Goal: Transaction & Acquisition: Book appointment/travel/reservation

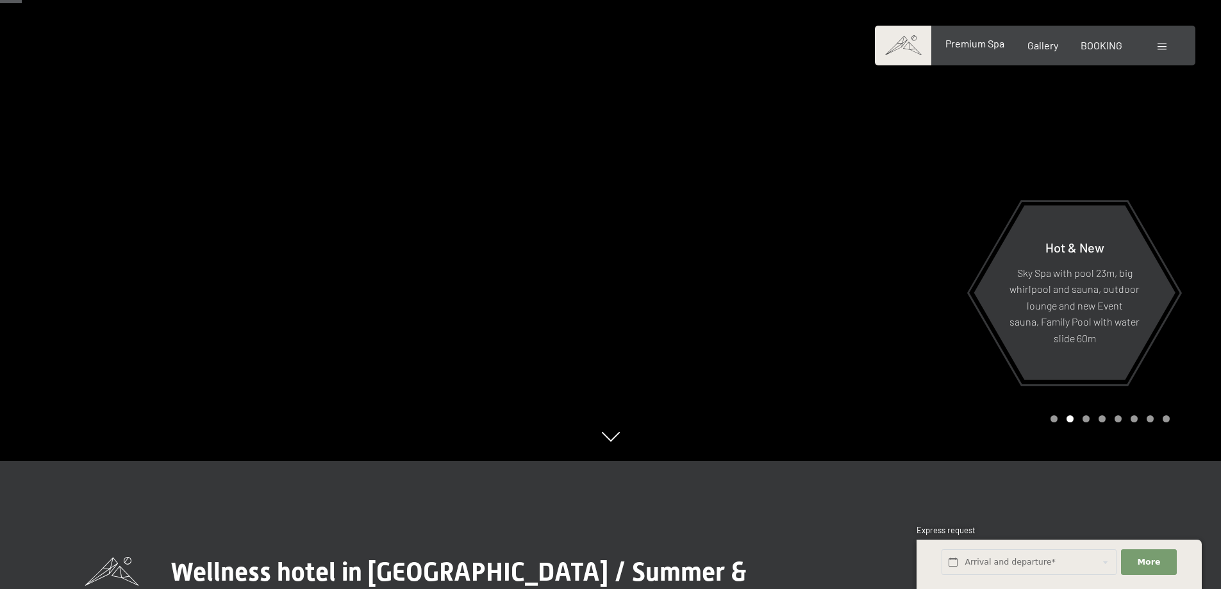
click at [993, 43] on span "Premium Spa" at bounding box center [974, 43] width 59 height 12
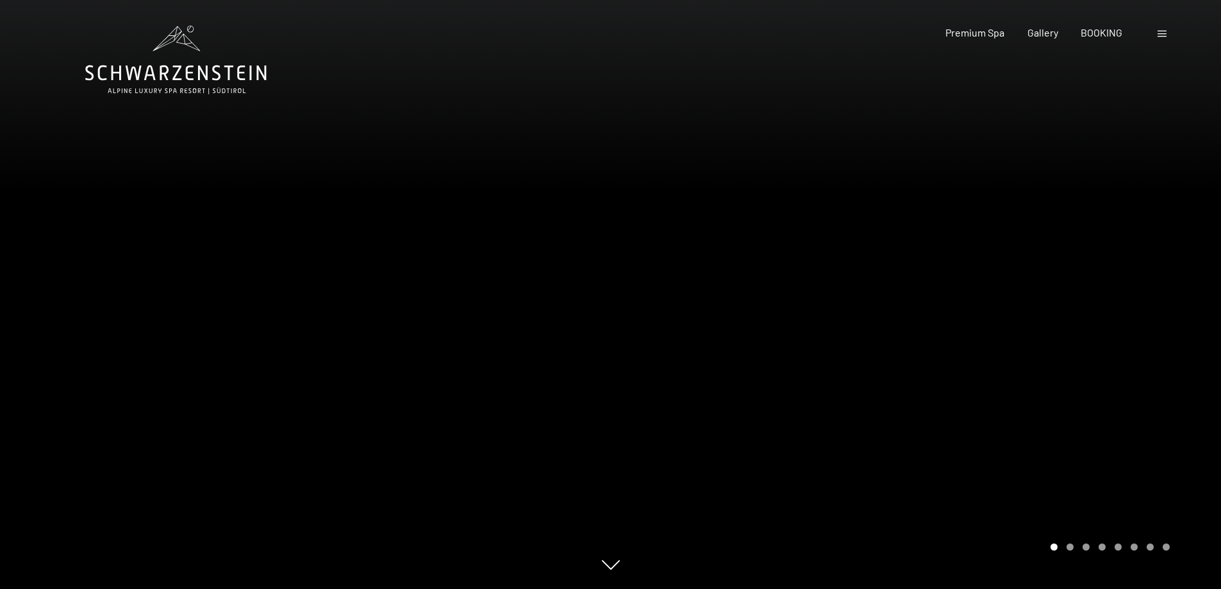
click at [1009, 297] on div at bounding box center [916, 294] width 611 height 589
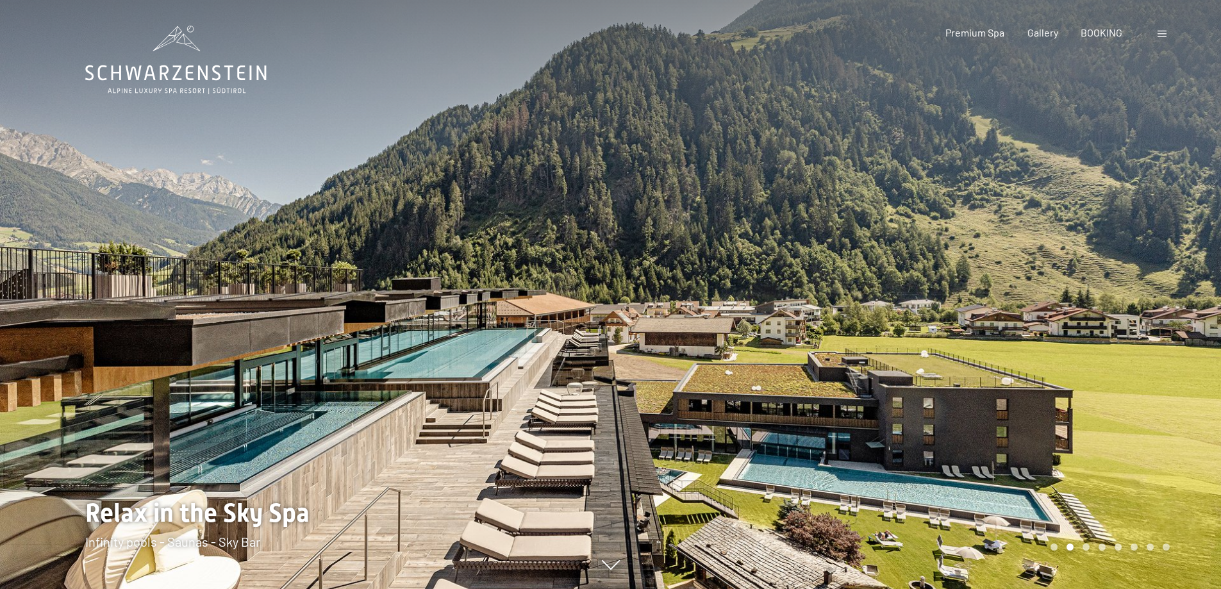
click at [1002, 297] on div at bounding box center [916, 294] width 611 height 589
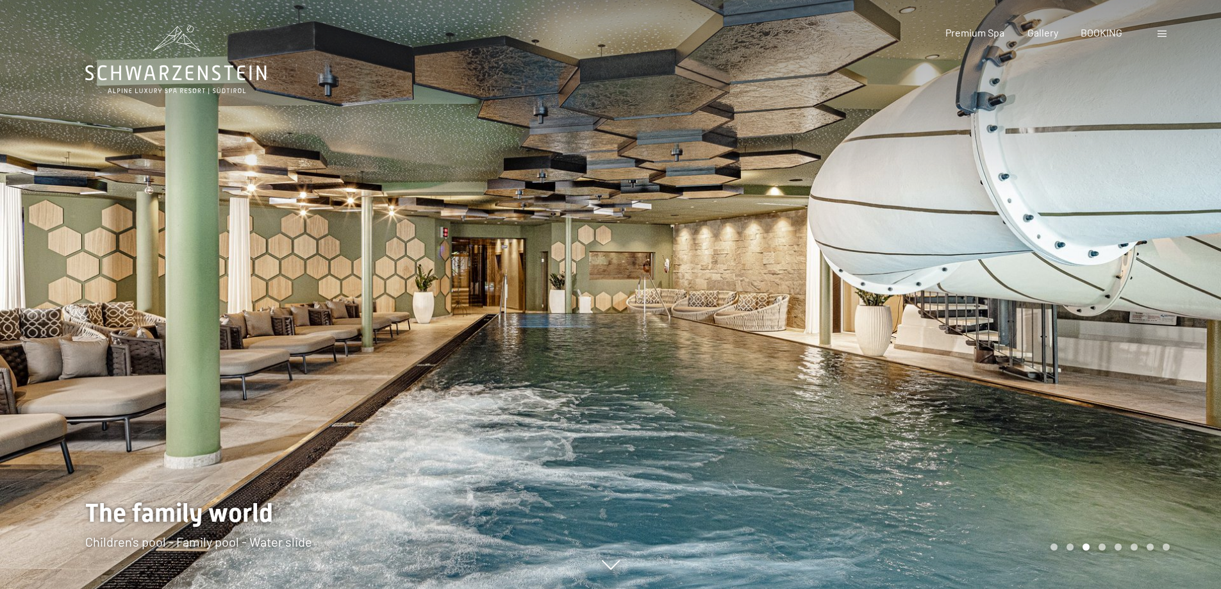
click at [1001, 297] on div at bounding box center [916, 294] width 611 height 589
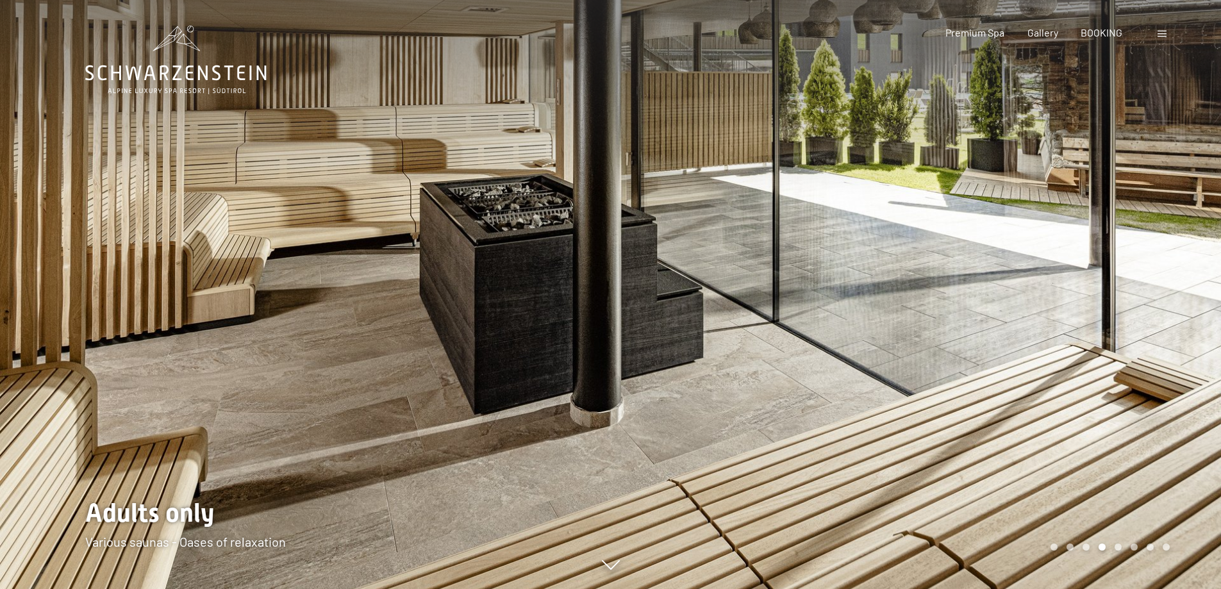
click at [1001, 297] on div at bounding box center [916, 294] width 611 height 589
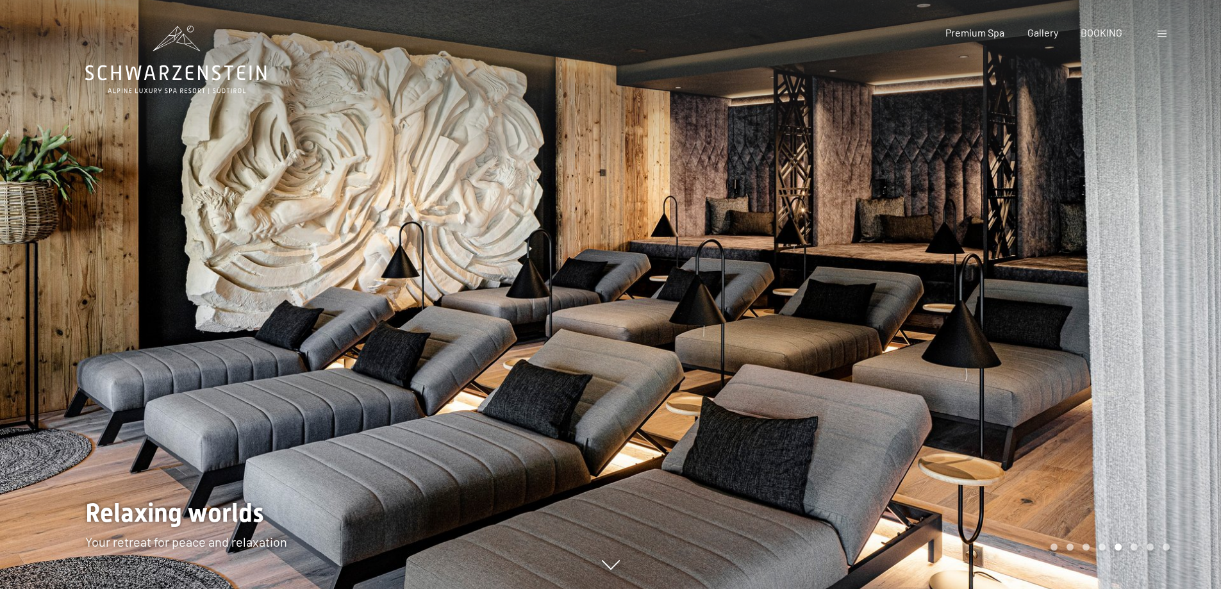
click at [1001, 297] on div at bounding box center [916, 294] width 611 height 589
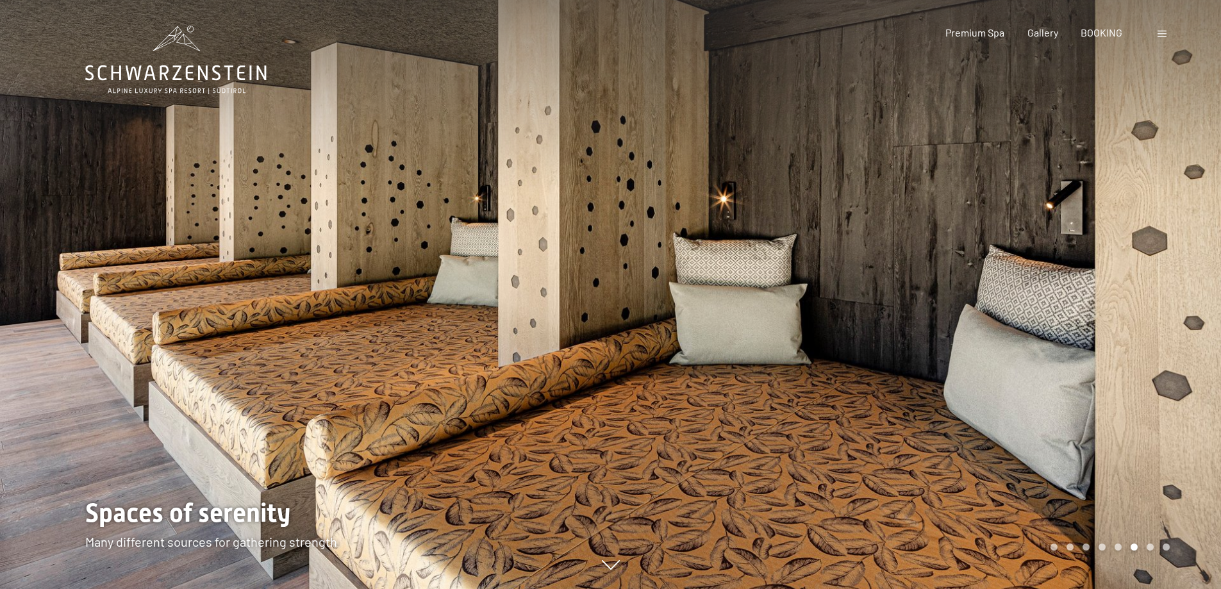
click at [1001, 297] on div at bounding box center [916, 294] width 611 height 589
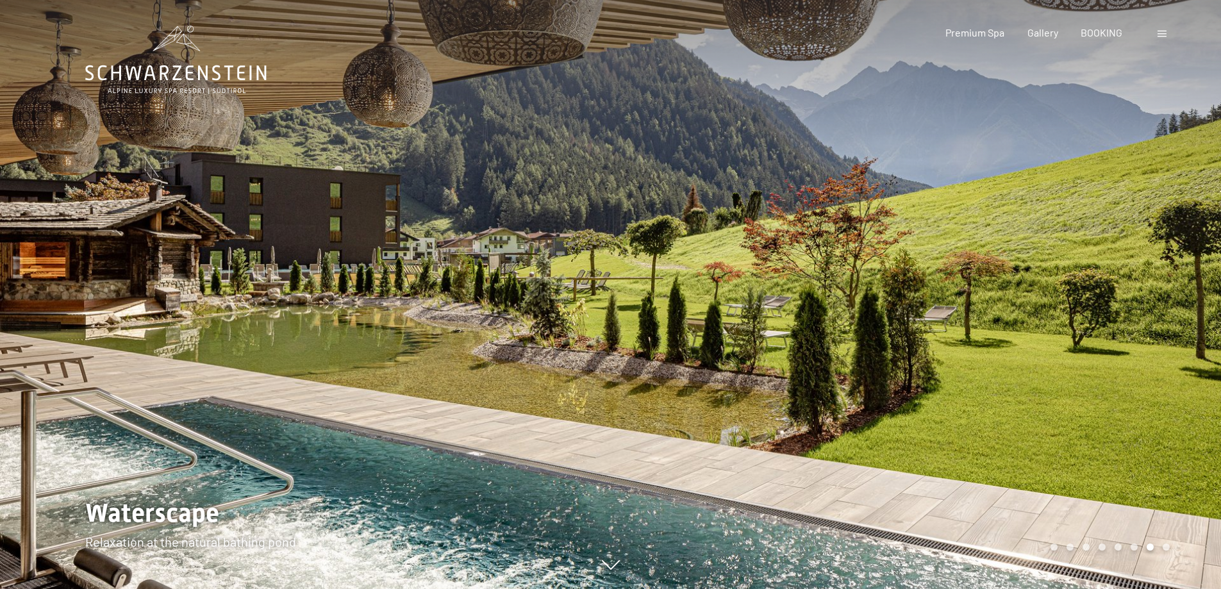
click at [1001, 297] on div at bounding box center [916, 294] width 611 height 589
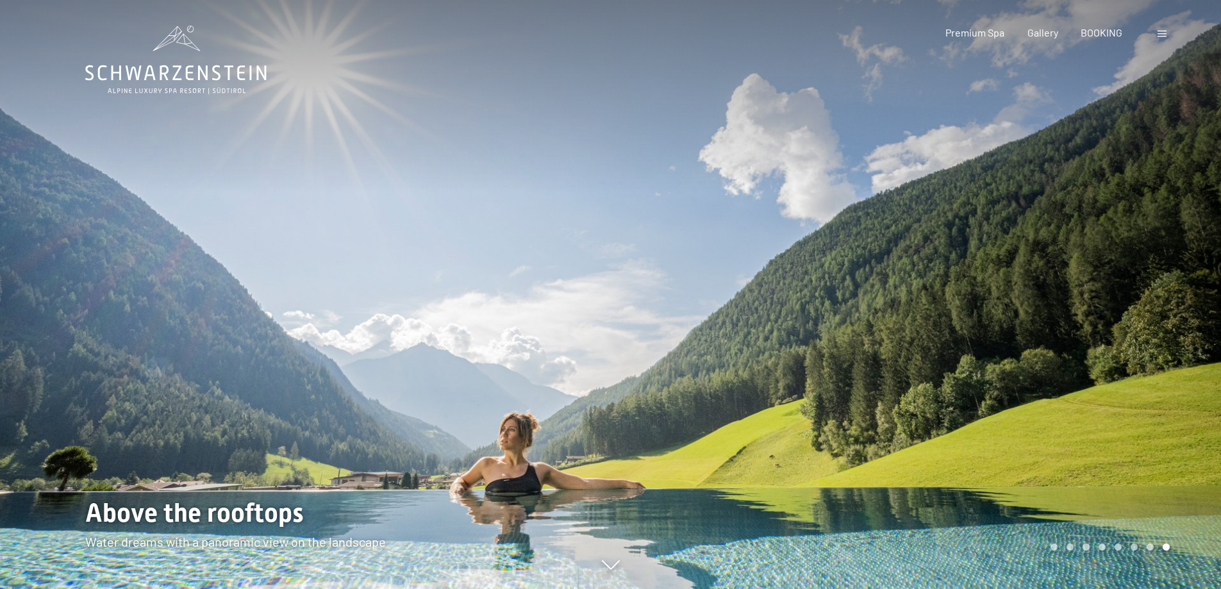
click at [1001, 297] on div at bounding box center [916, 294] width 611 height 589
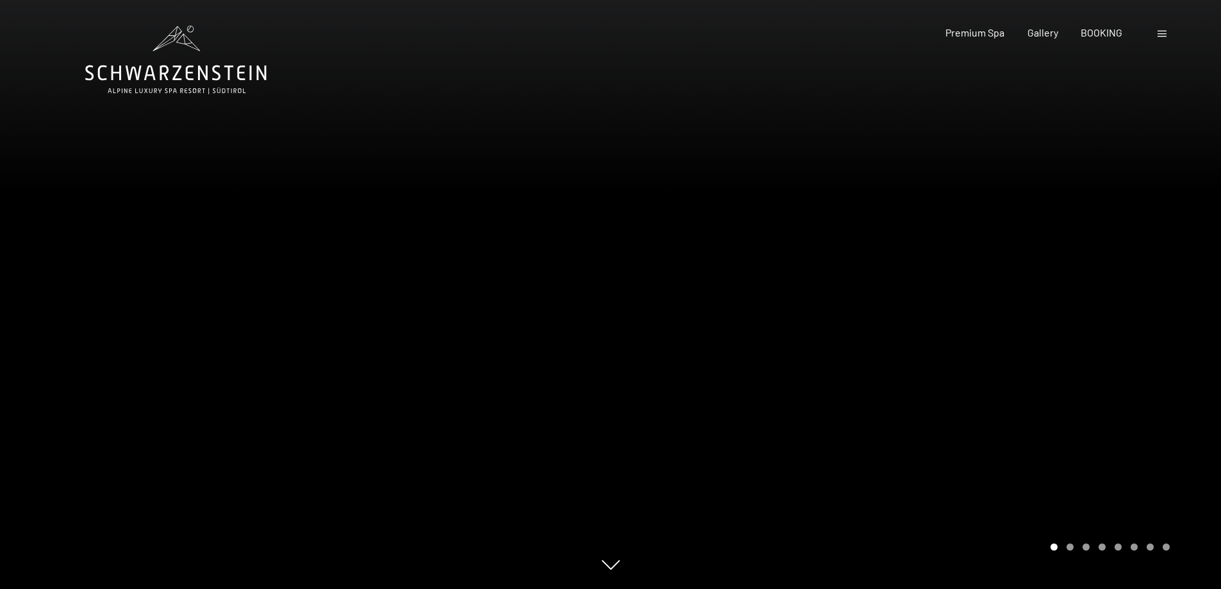
click at [1001, 297] on div at bounding box center [916, 294] width 611 height 589
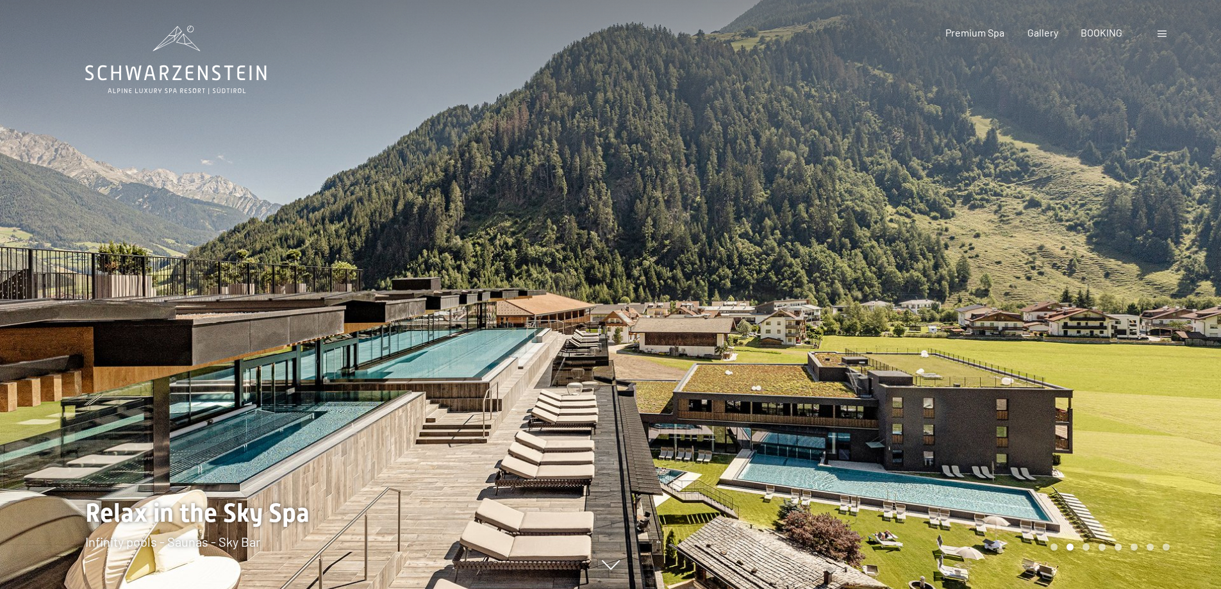
click at [1001, 297] on div at bounding box center [916, 294] width 611 height 589
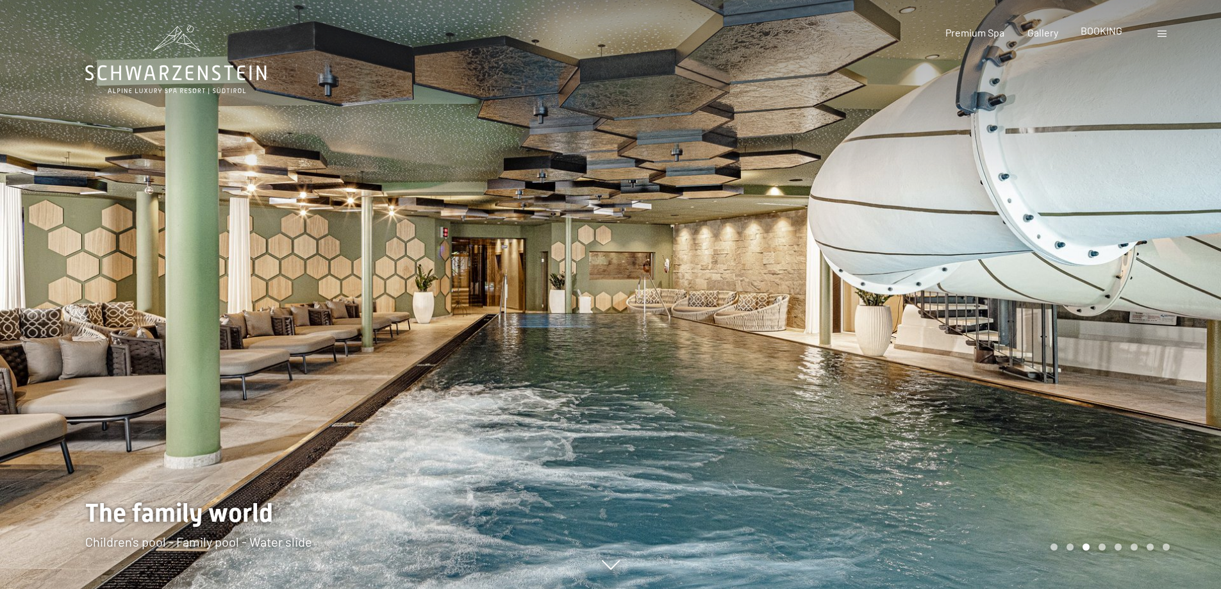
click at [1109, 31] on span "BOOKING" at bounding box center [1102, 30] width 42 height 12
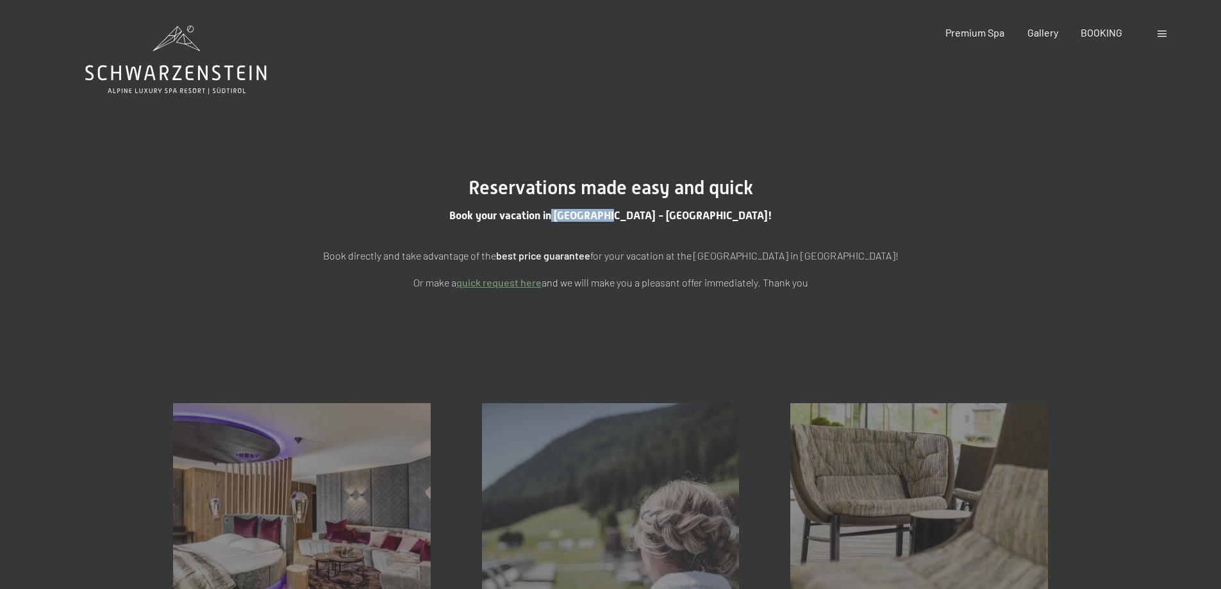
drag, startPoint x: 616, startPoint y: 219, endPoint x: 670, endPoint y: 215, distance: 54.6
click at [670, 215] on span "Book your vacation in South Tyrol - Italy!" at bounding box center [610, 215] width 323 height 13
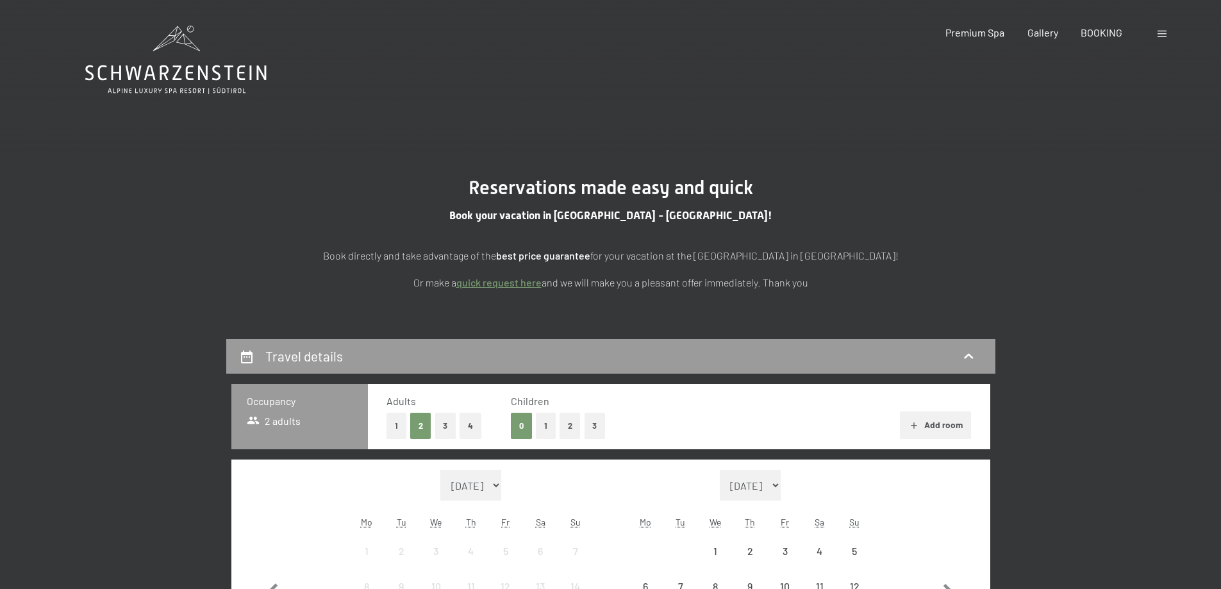
click at [665, 258] on p "Book directly and take advantage of the best price guarantee for your vacation …" at bounding box center [610, 255] width 641 height 17
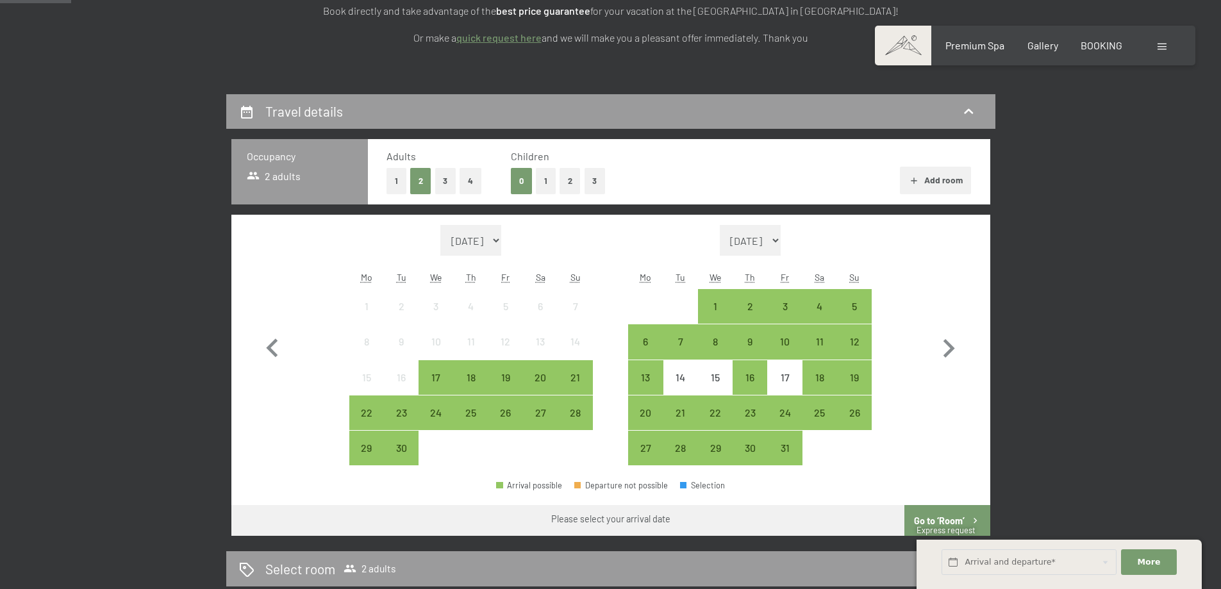
scroll to position [256, 0]
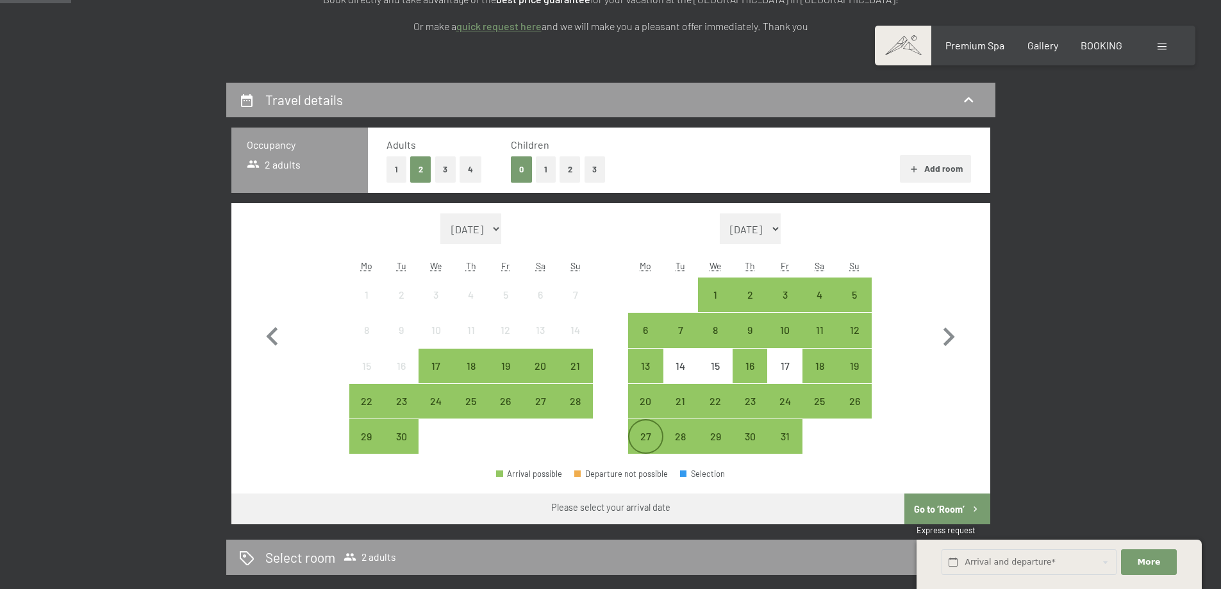
click at [651, 442] on div "27" at bounding box center [645, 447] width 32 height 32
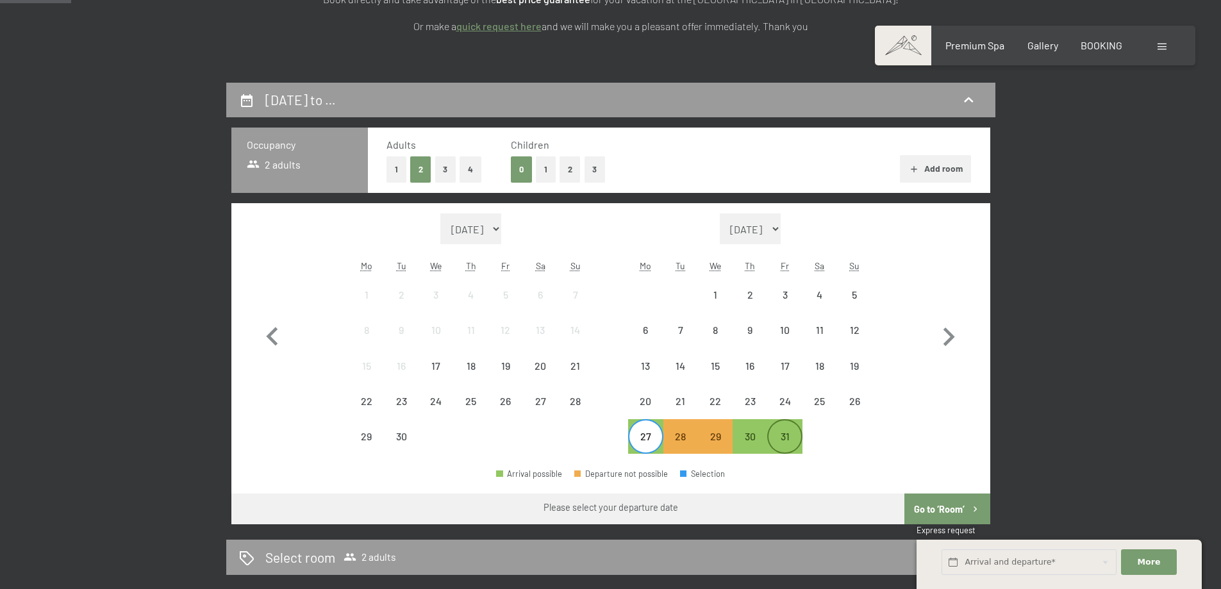
click at [786, 435] on div "31" at bounding box center [784, 447] width 32 height 32
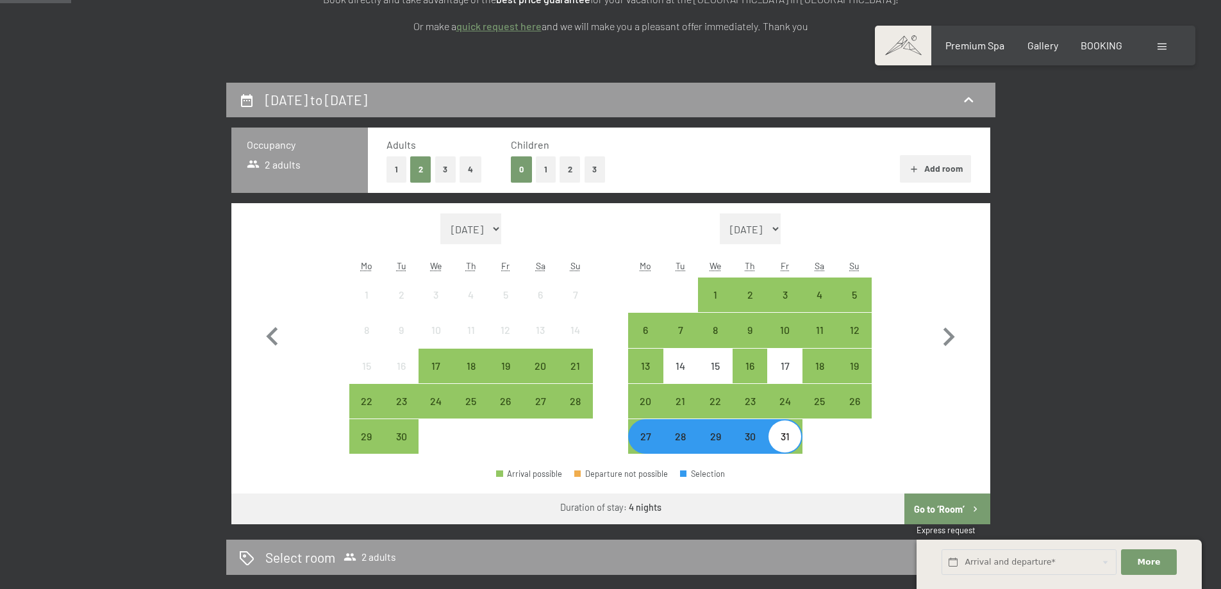
click at [936, 502] on button "Go to ‘Room’" at bounding box center [946, 509] width 85 height 31
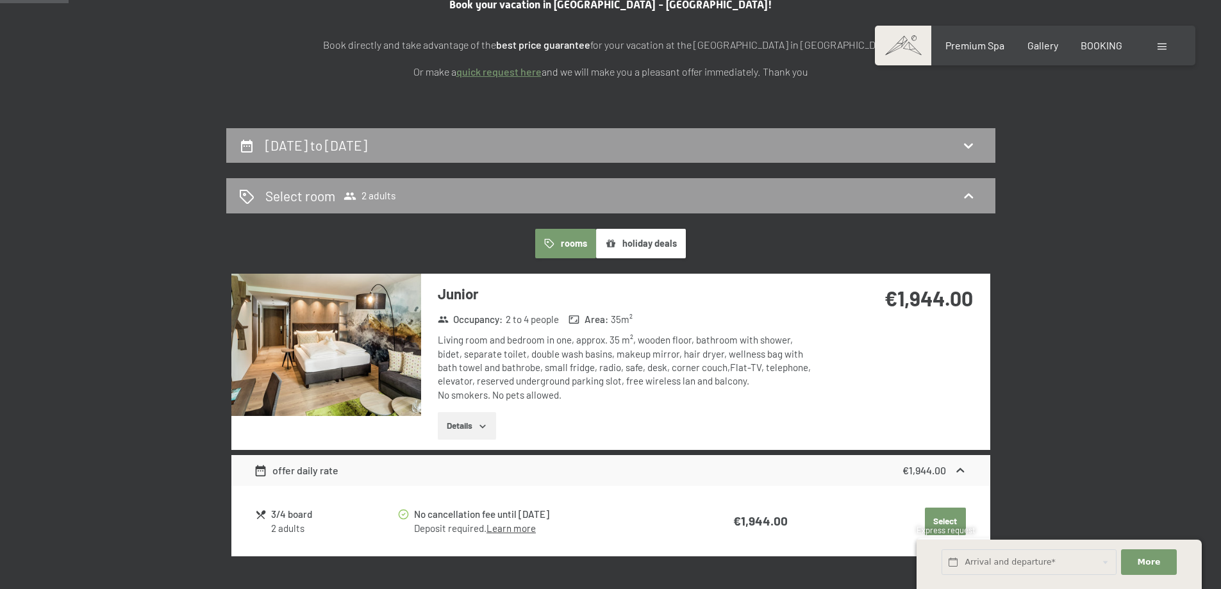
scroll to position [275, 0]
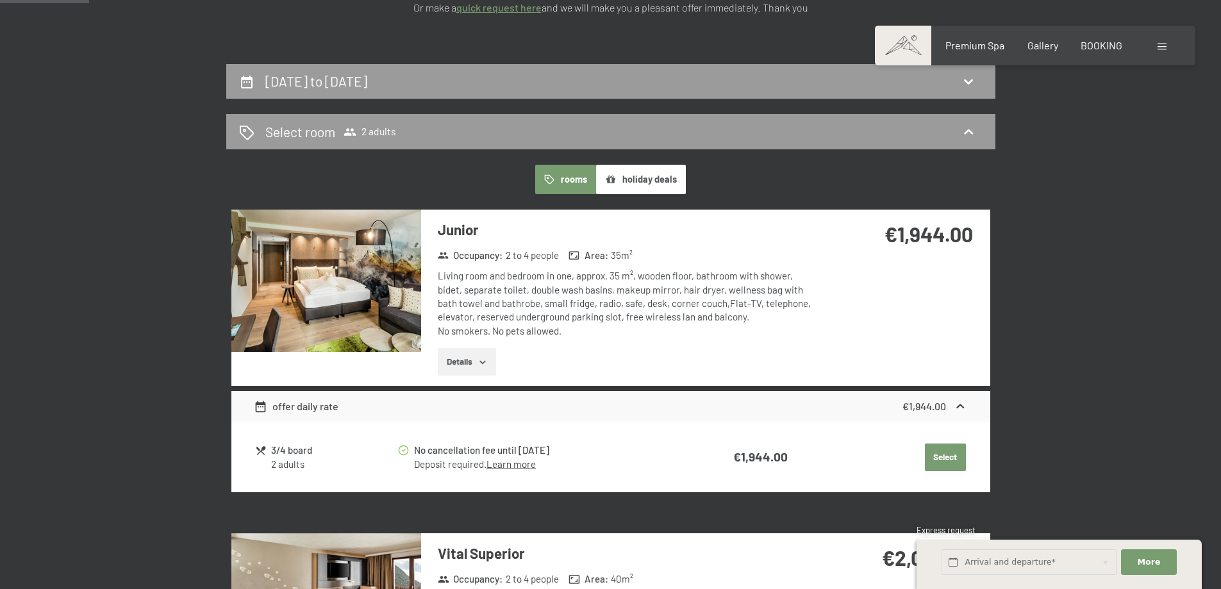
click at [338, 270] on img at bounding box center [326, 281] width 190 height 142
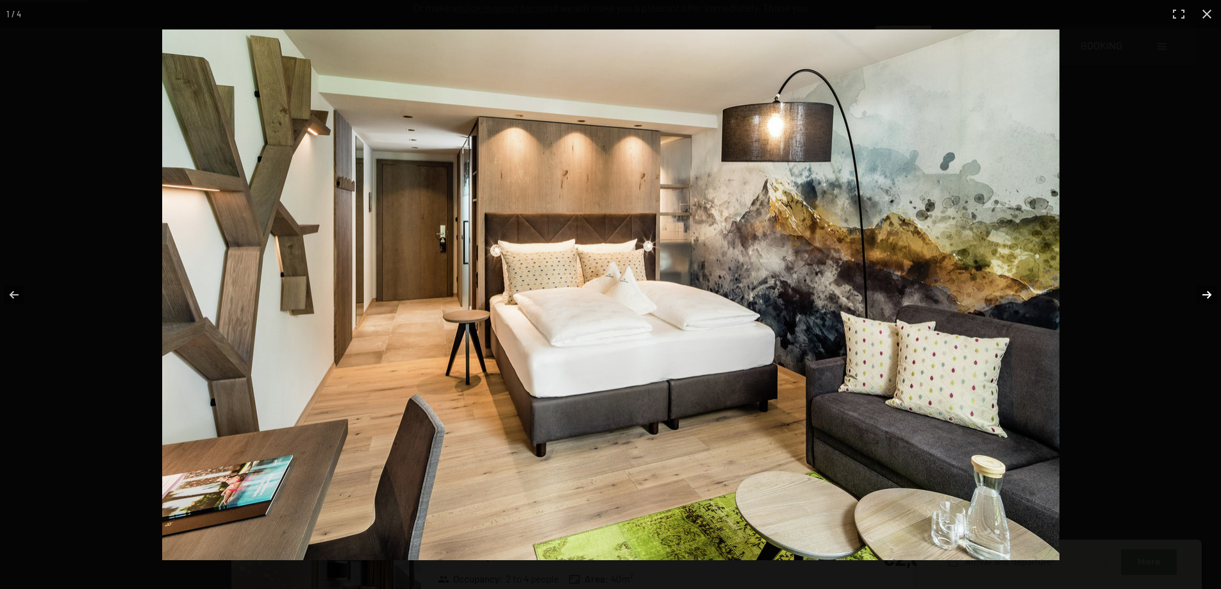
click at [1213, 297] on button "button" at bounding box center [1198, 295] width 45 height 64
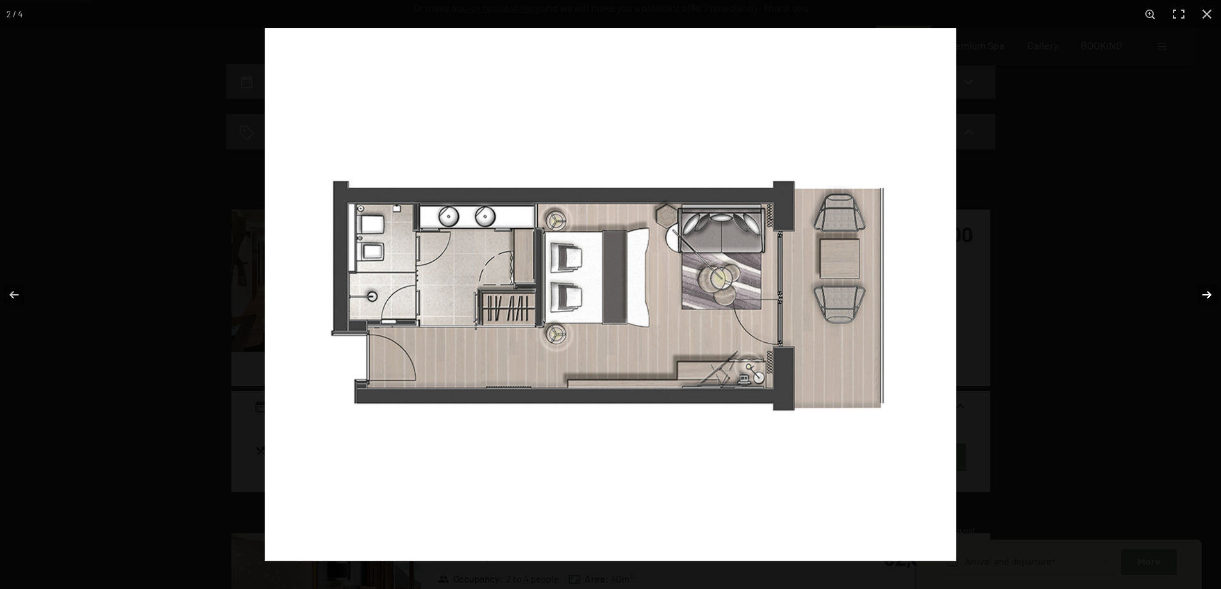
click at [1213, 297] on button "button" at bounding box center [1198, 295] width 45 height 64
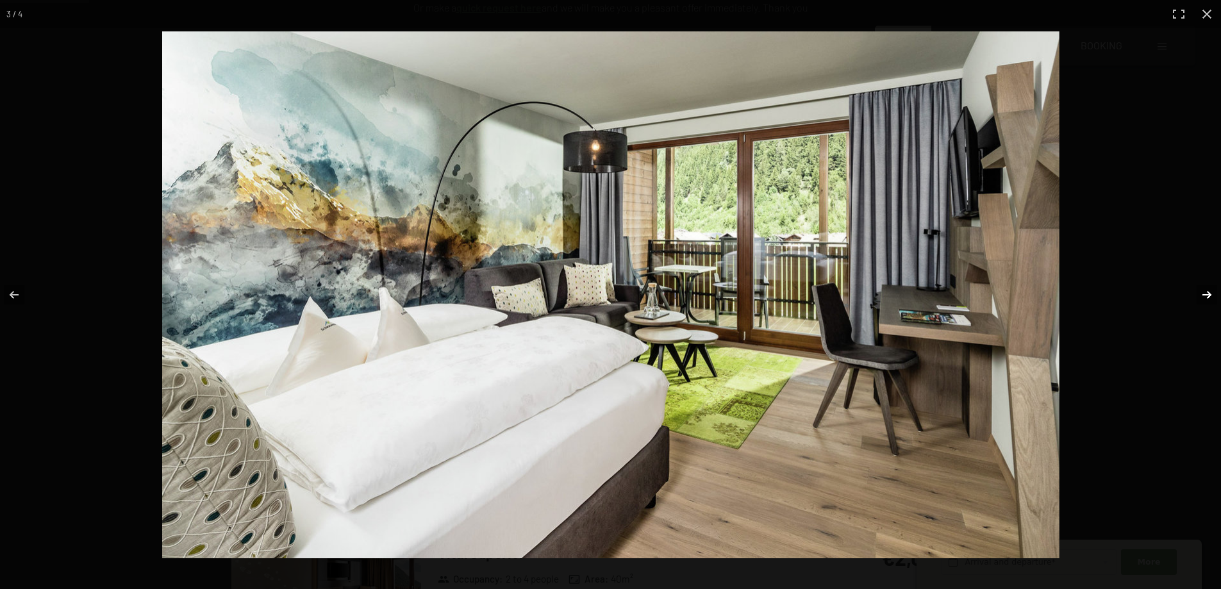
click at [1213, 297] on button "button" at bounding box center [1198, 295] width 45 height 64
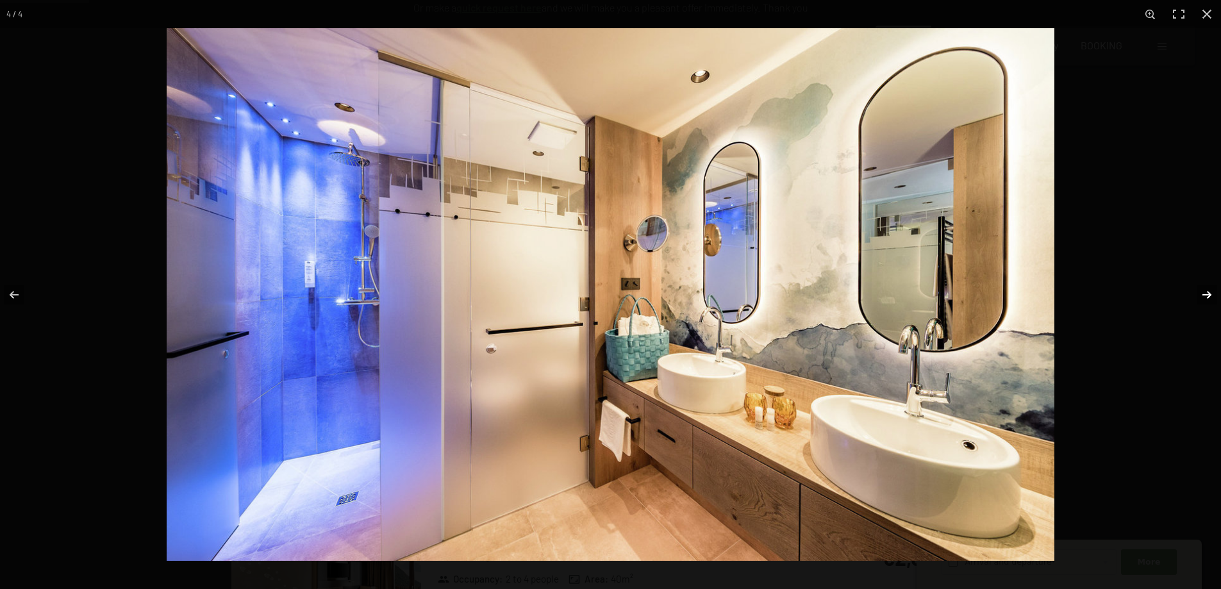
click at [1213, 297] on button "button" at bounding box center [1198, 295] width 45 height 64
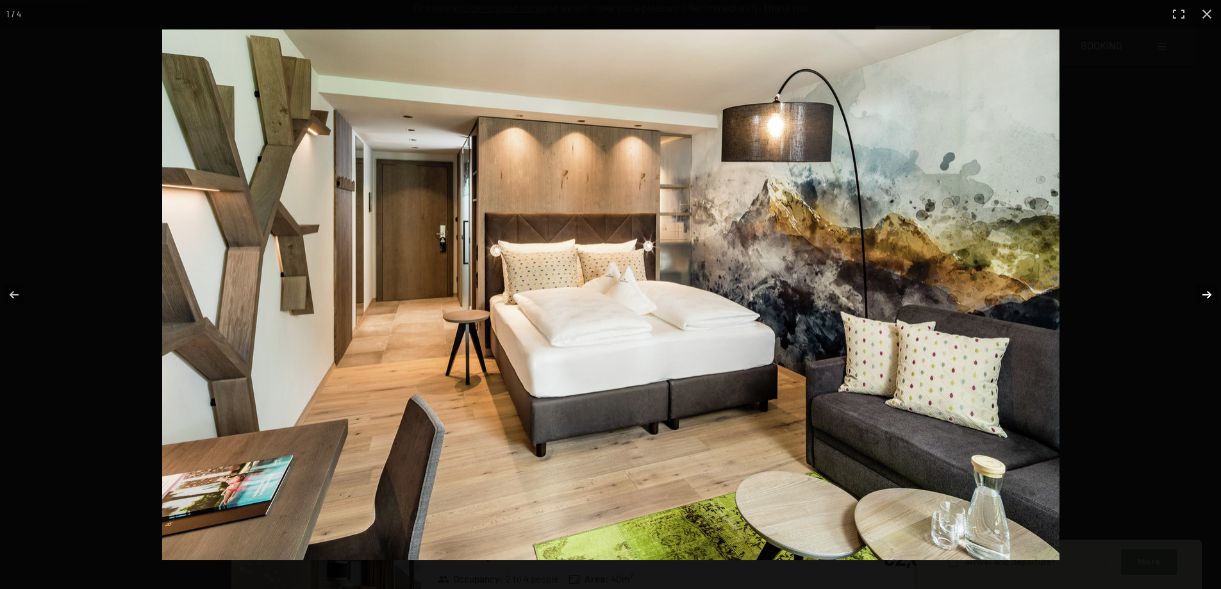
click at [1213, 297] on button "button" at bounding box center [1198, 295] width 45 height 64
